Goal: Browse casually

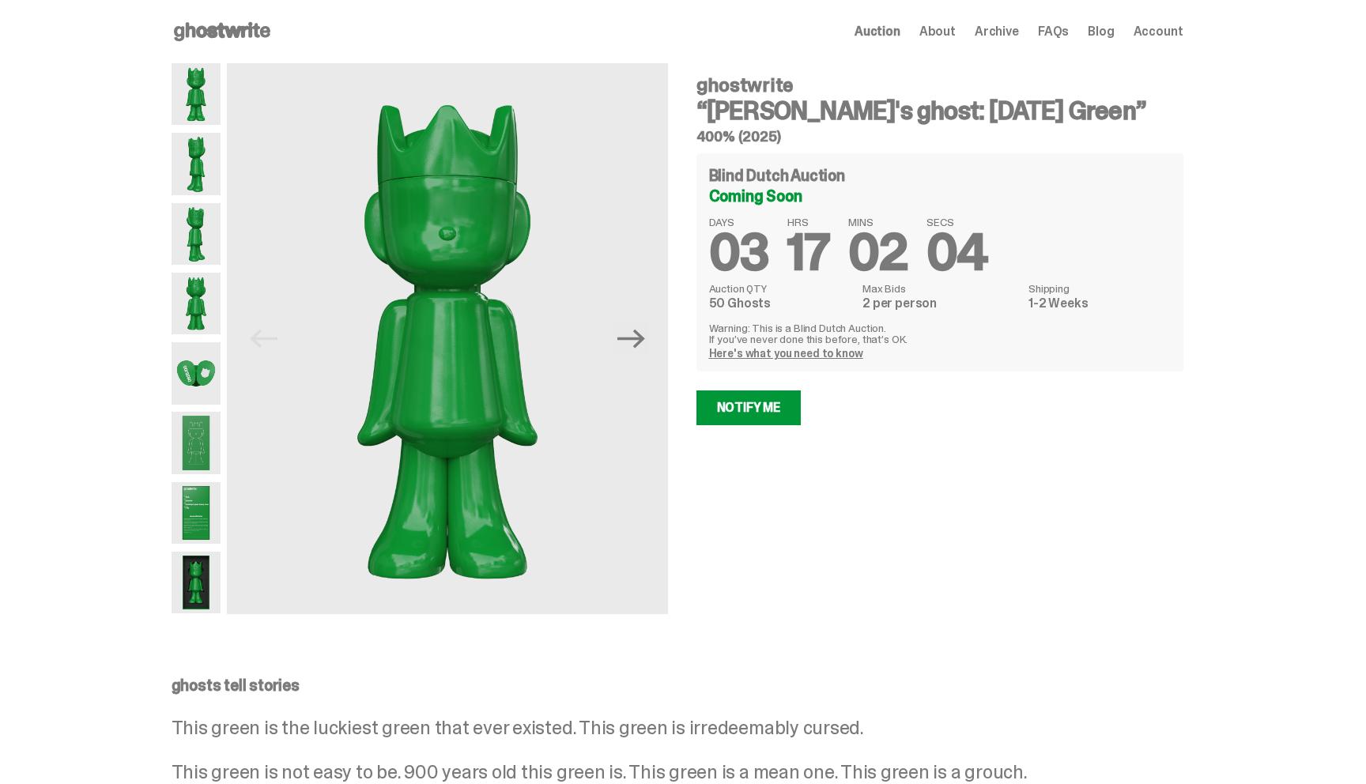
click at [214, 164] on img at bounding box center [196, 164] width 50 height 62
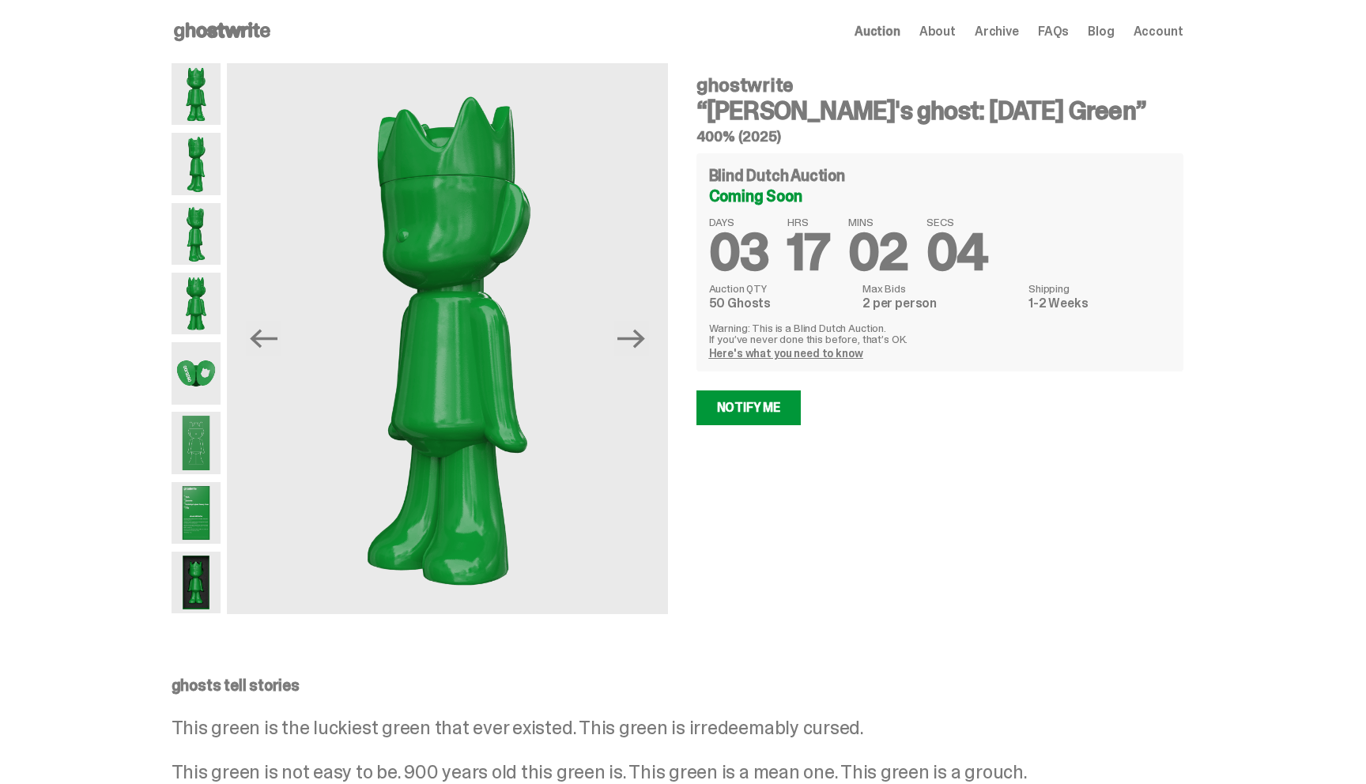
click at [208, 224] on img at bounding box center [196, 234] width 50 height 62
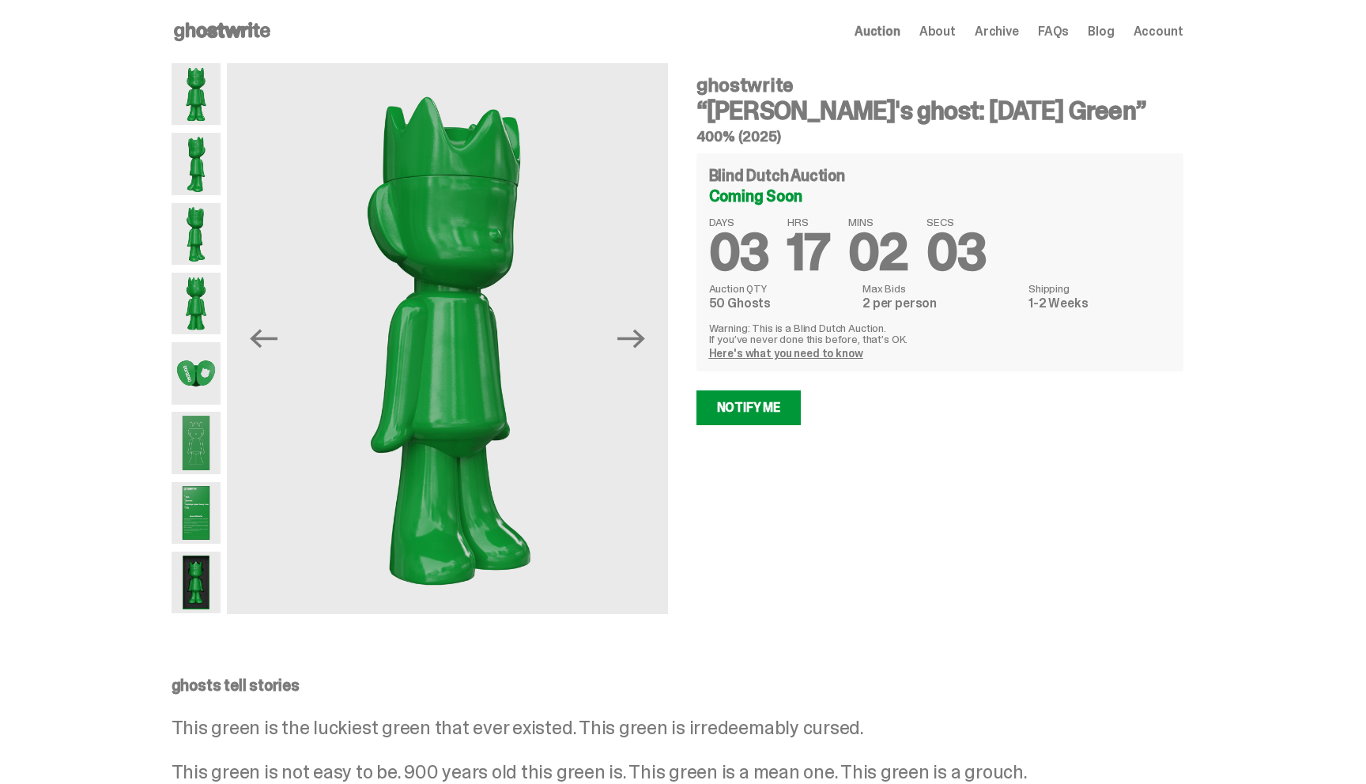
click at [206, 280] on img at bounding box center [196, 304] width 50 height 62
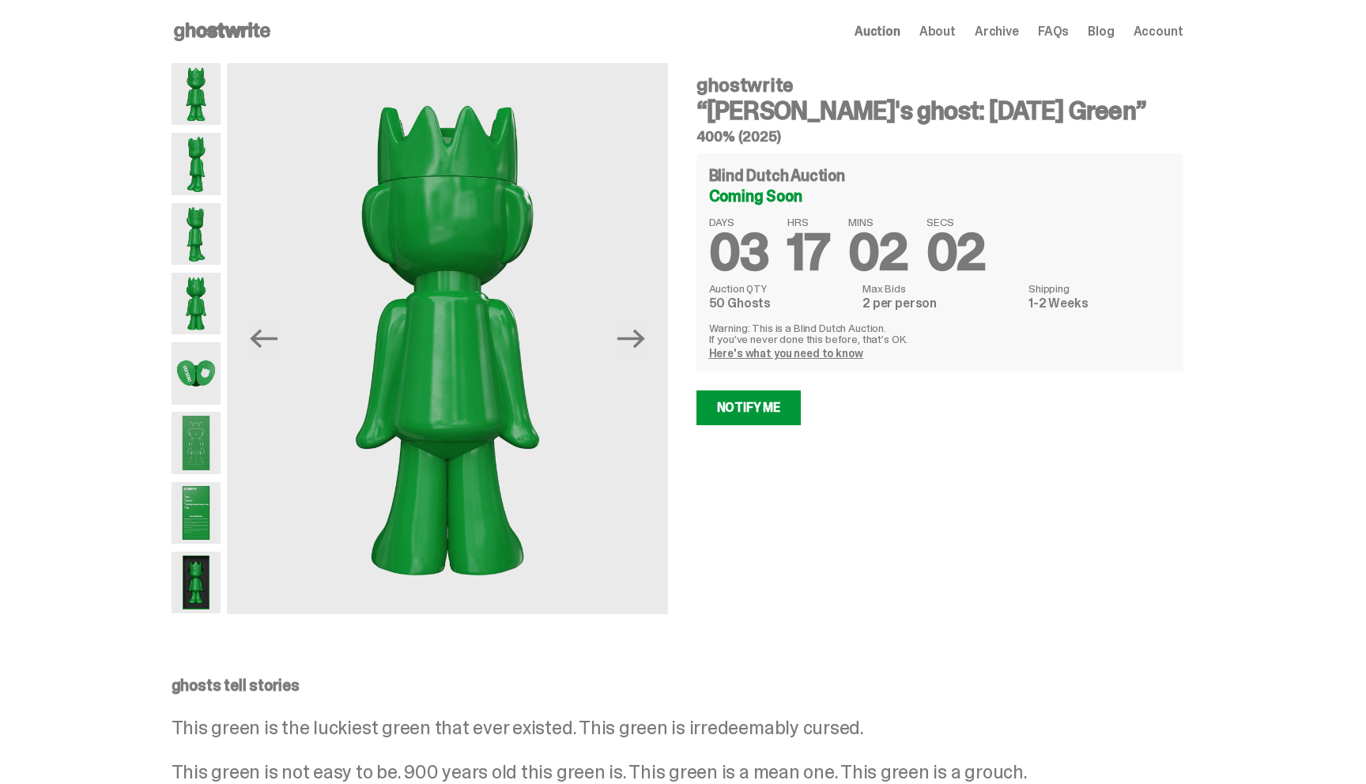
click at [207, 325] on img at bounding box center [196, 304] width 50 height 62
click at [201, 367] on img at bounding box center [196, 373] width 50 height 62
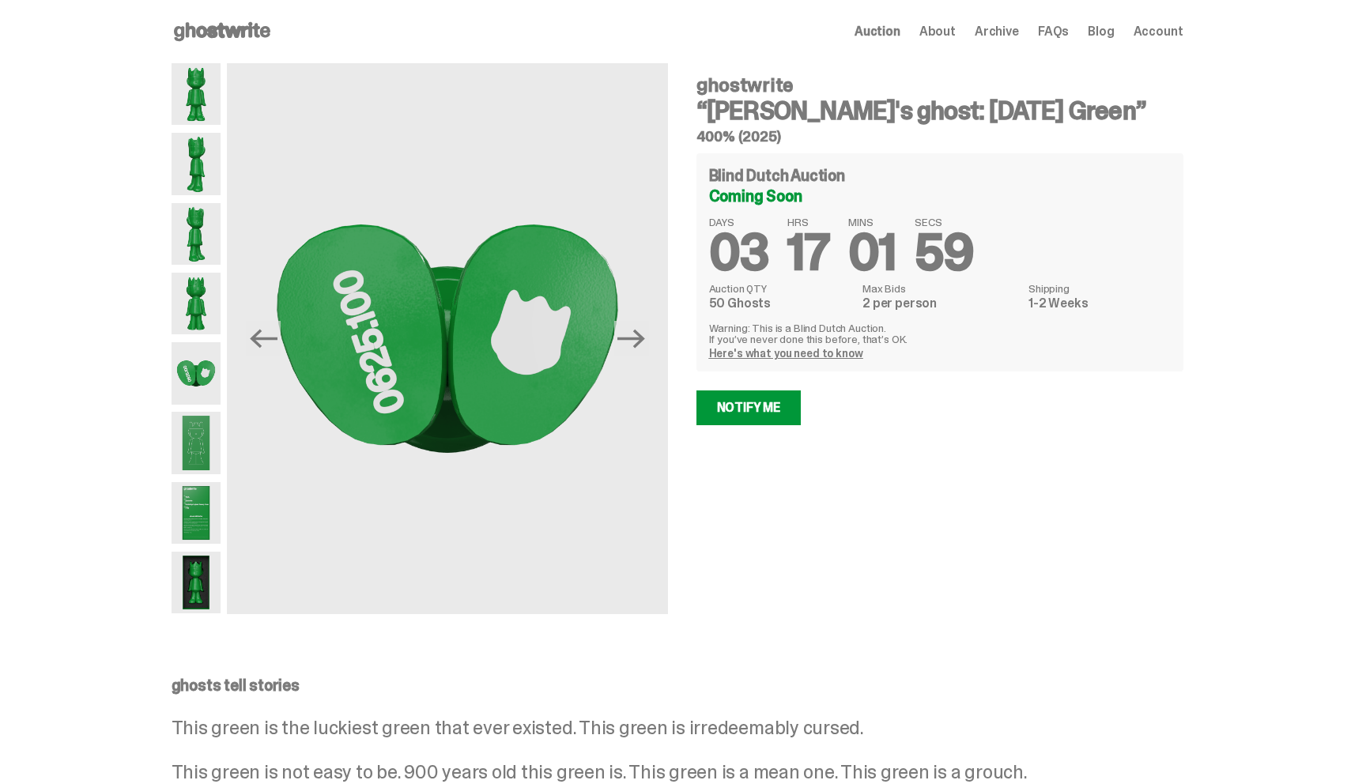
click at [199, 416] on img at bounding box center [196, 443] width 50 height 62
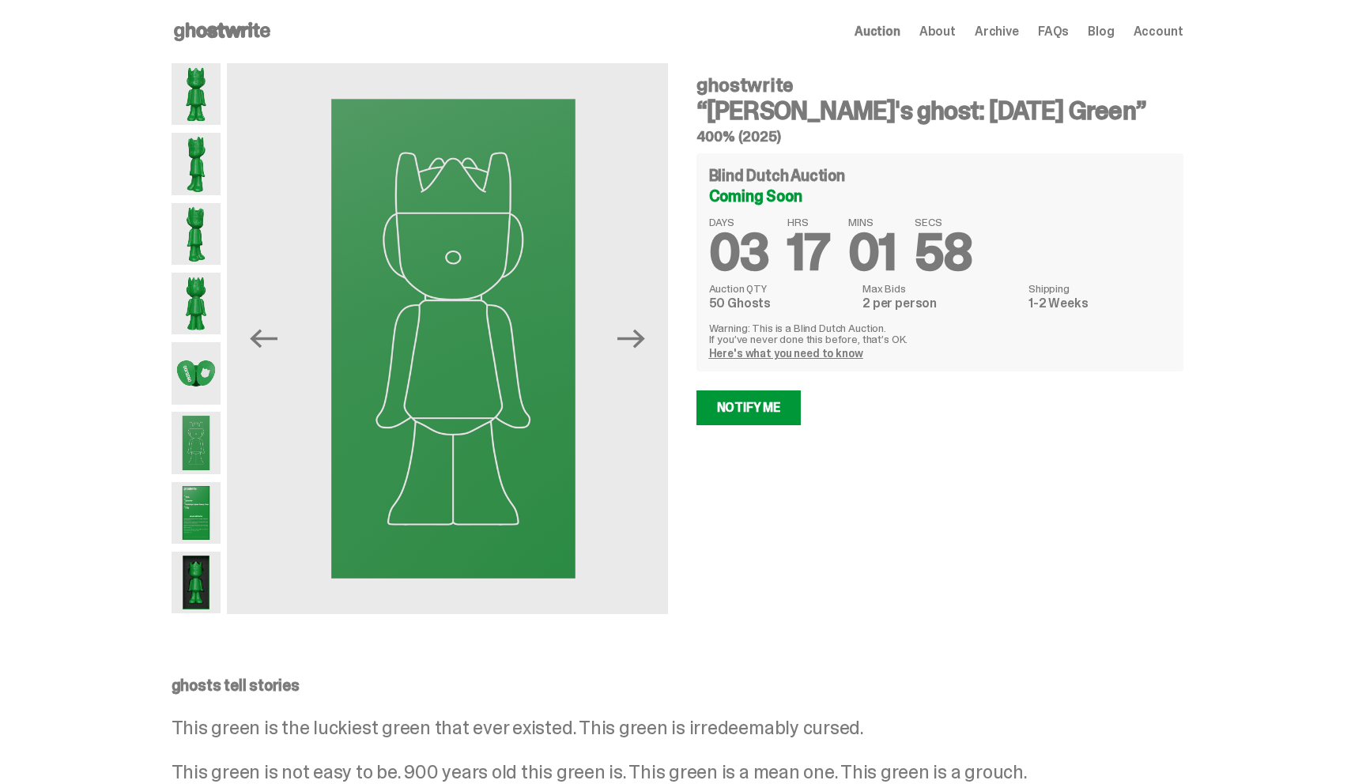
click at [200, 480] on div at bounding box center [196, 338] width 50 height 551
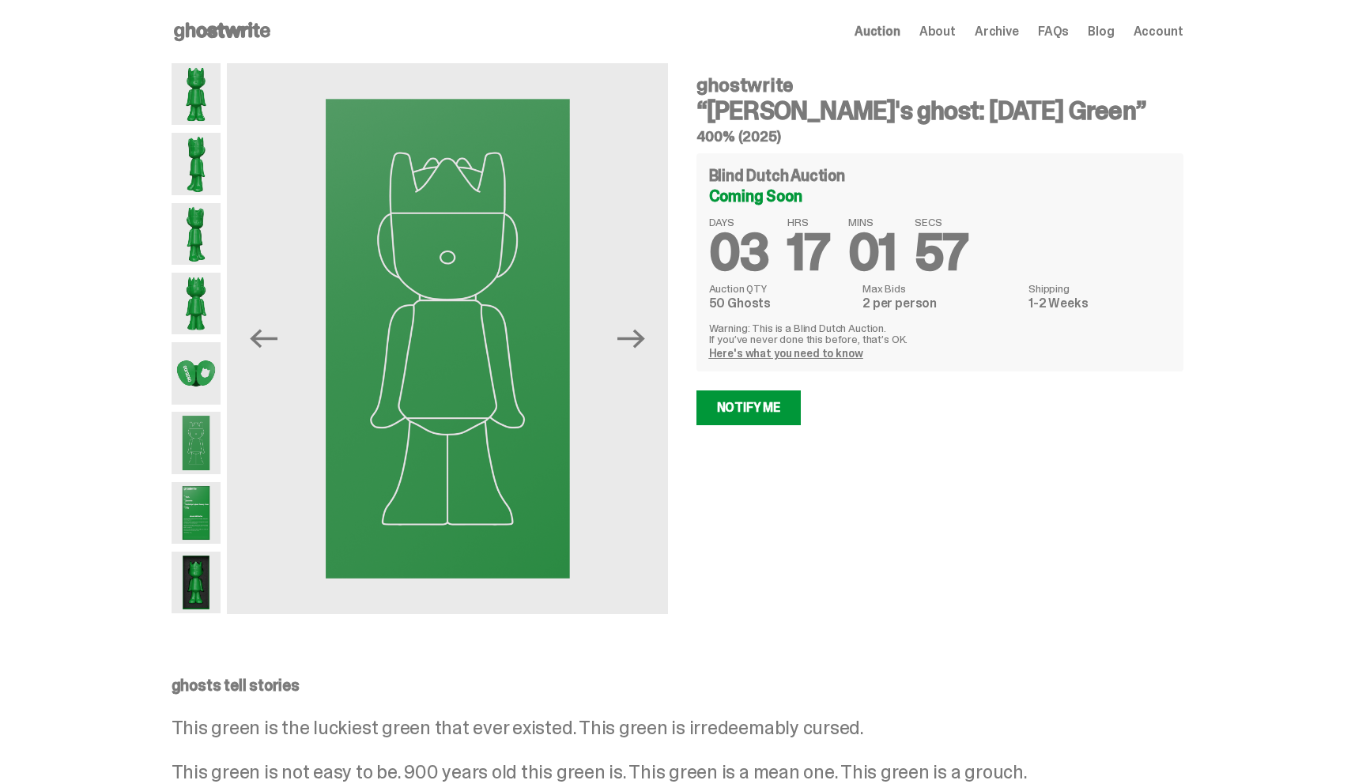
click at [201, 499] on img at bounding box center [196, 513] width 50 height 62
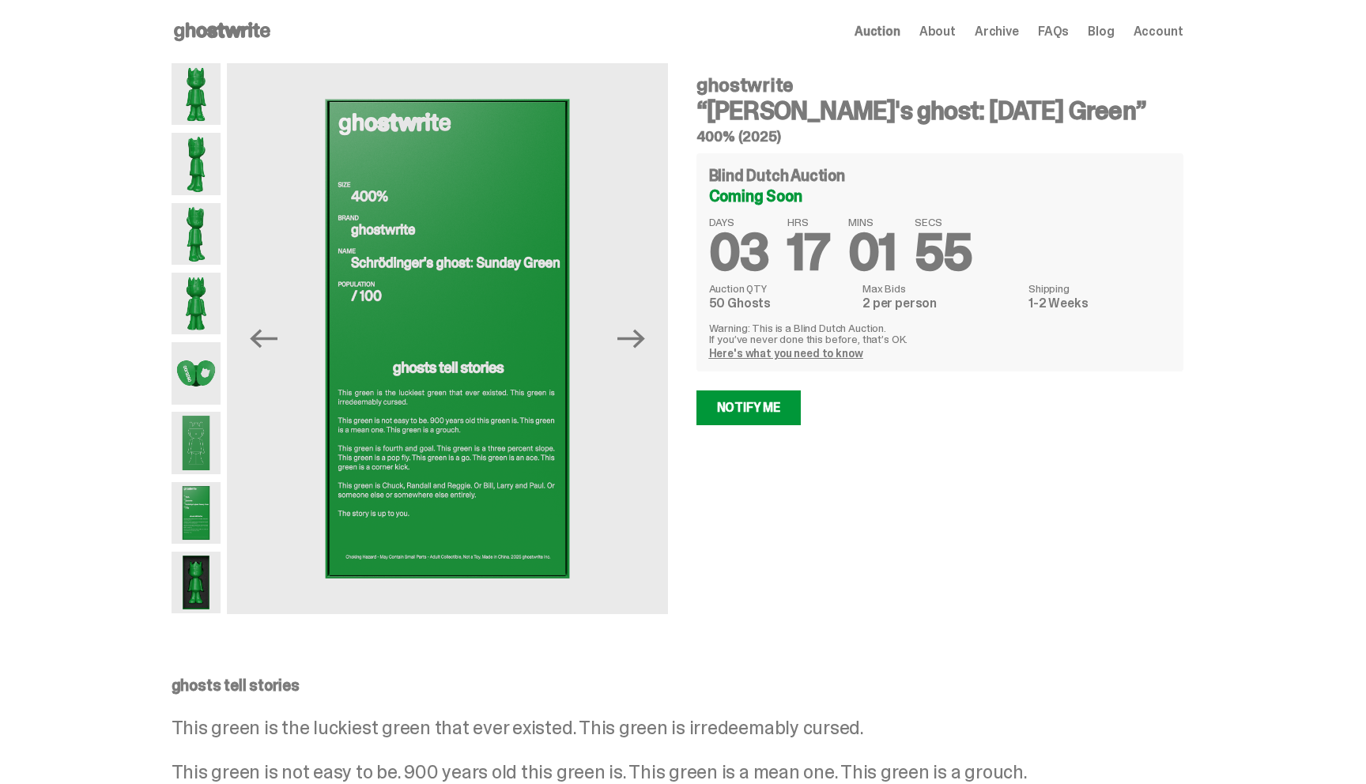
click at [195, 563] on img at bounding box center [196, 583] width 50 height 62
